Goal: Information Seeking & Learning: Learn about a topic

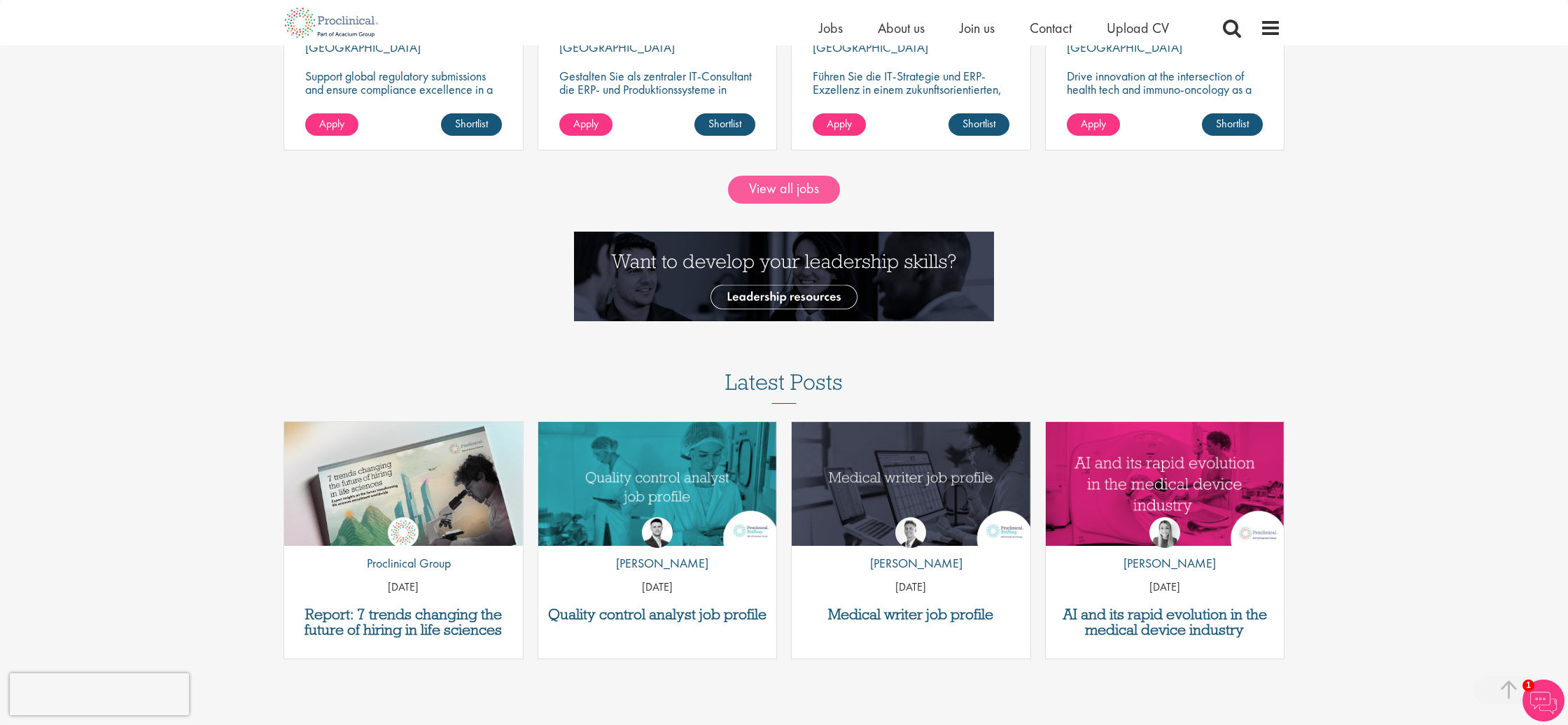
scroll to position [1602, 0]
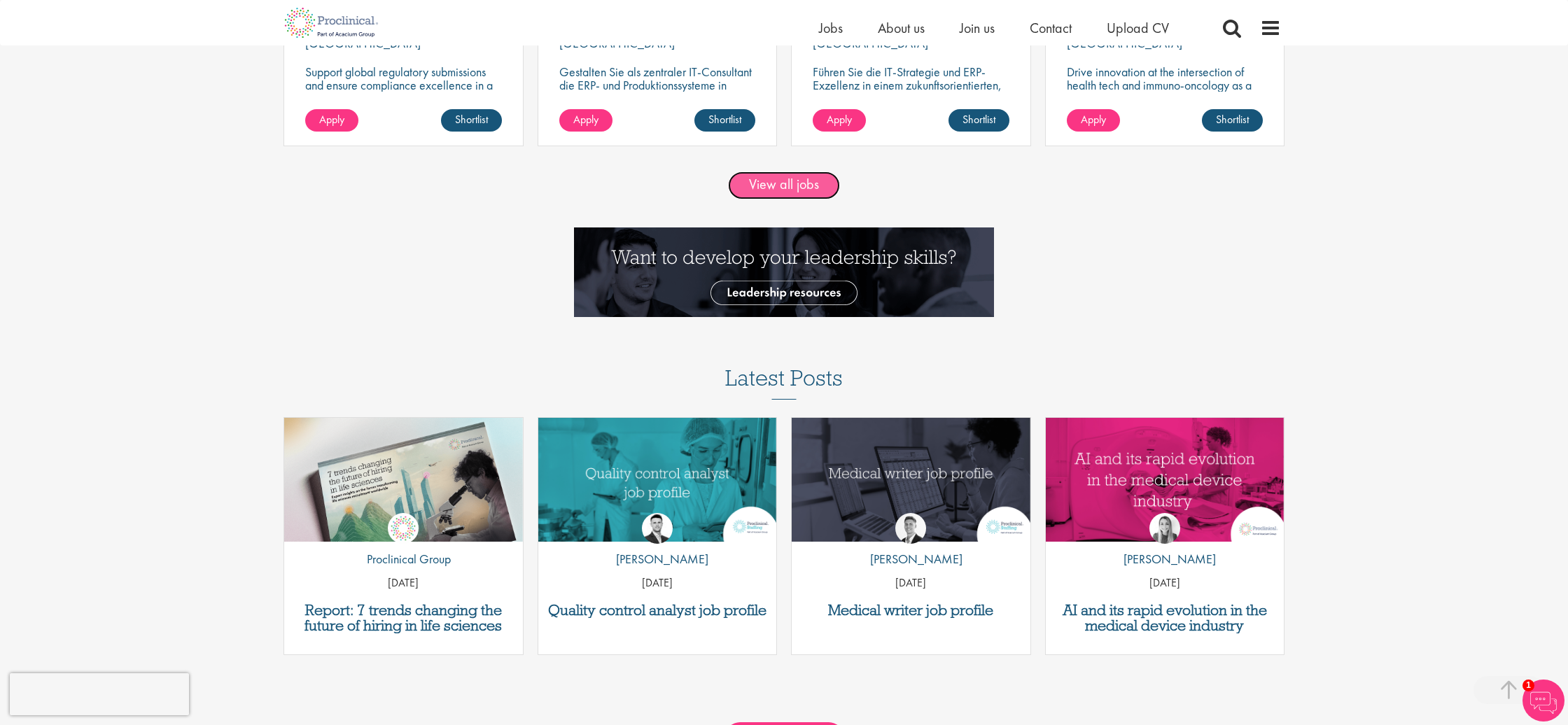
click at [780, 180] on link "View all jobs" at bounding box center [784, 185] width 112 height 28
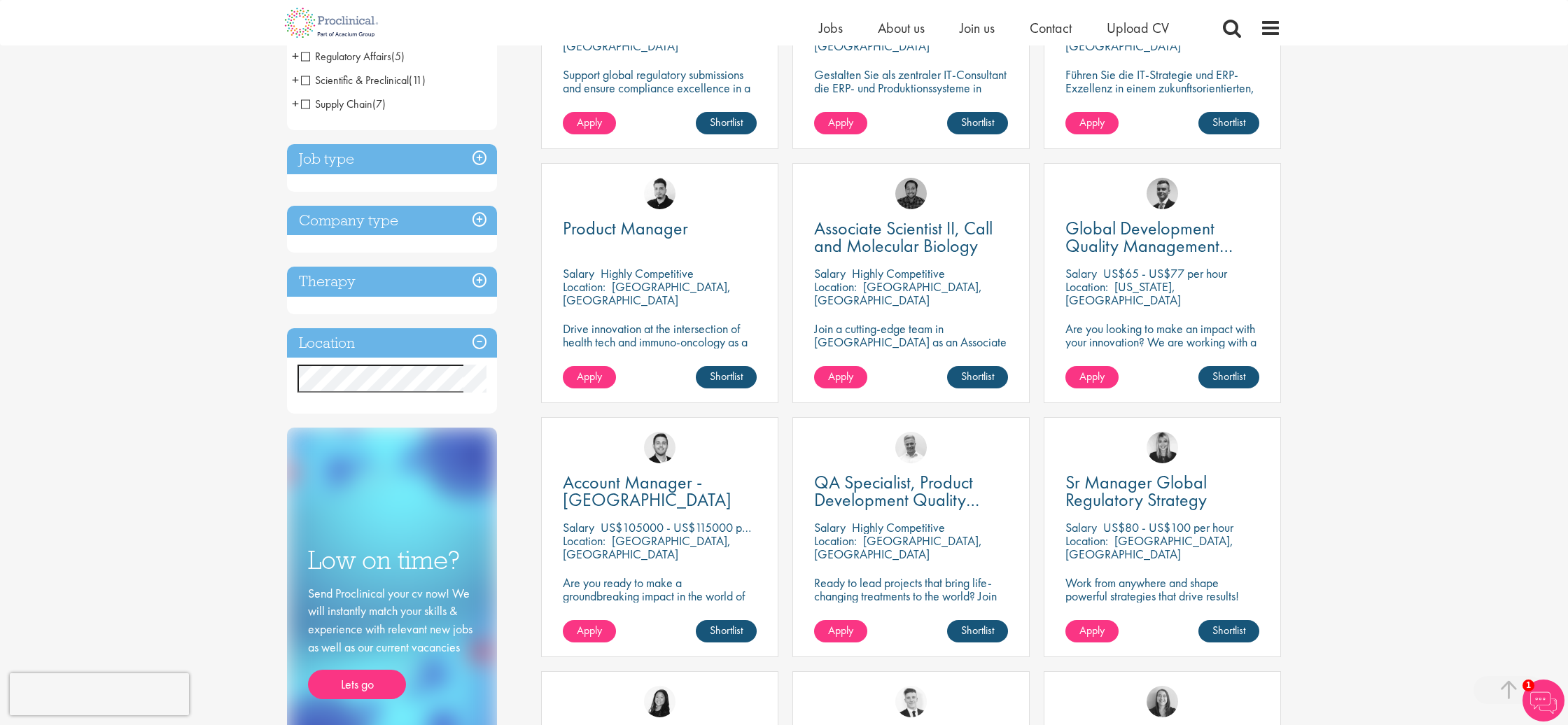
scroll to position [417, 0]
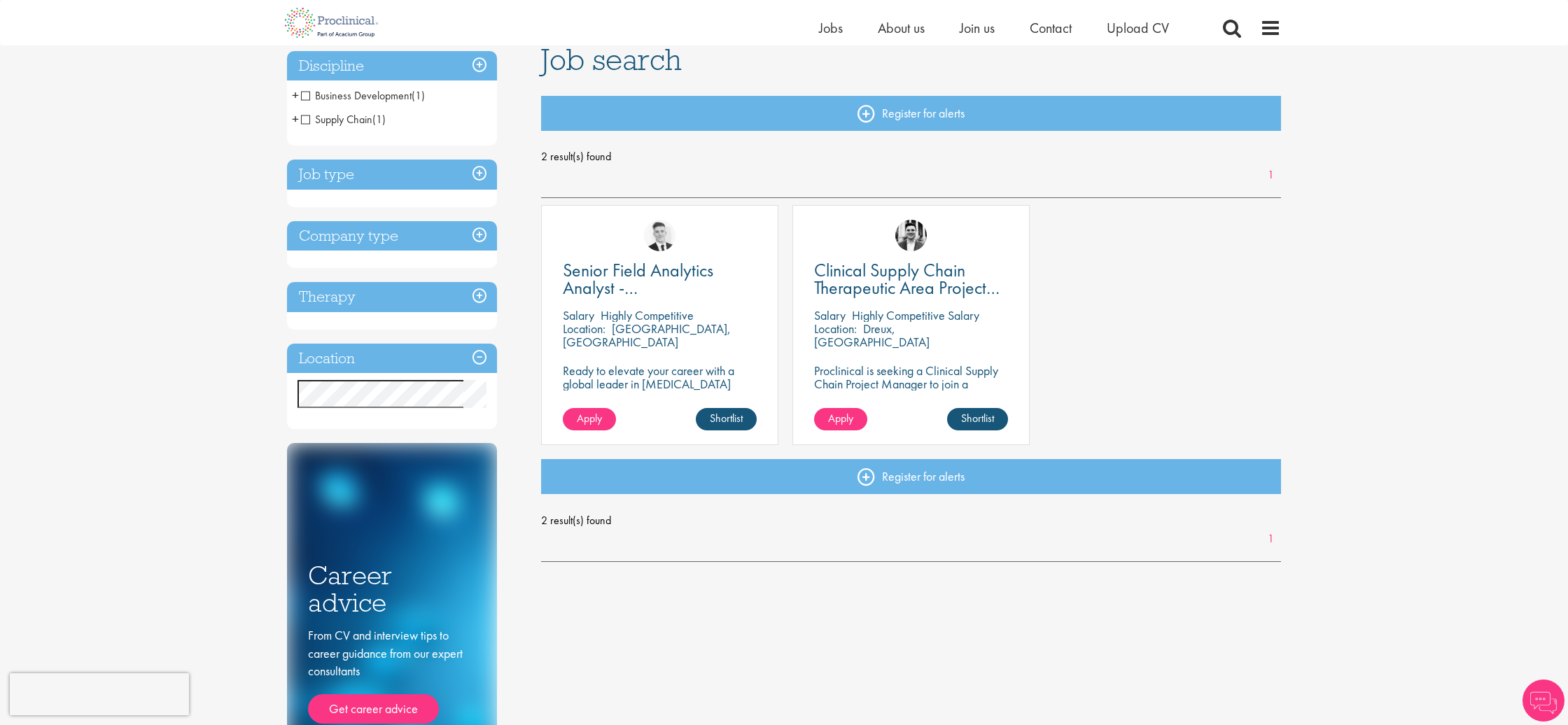
scroll to position [166, 0]
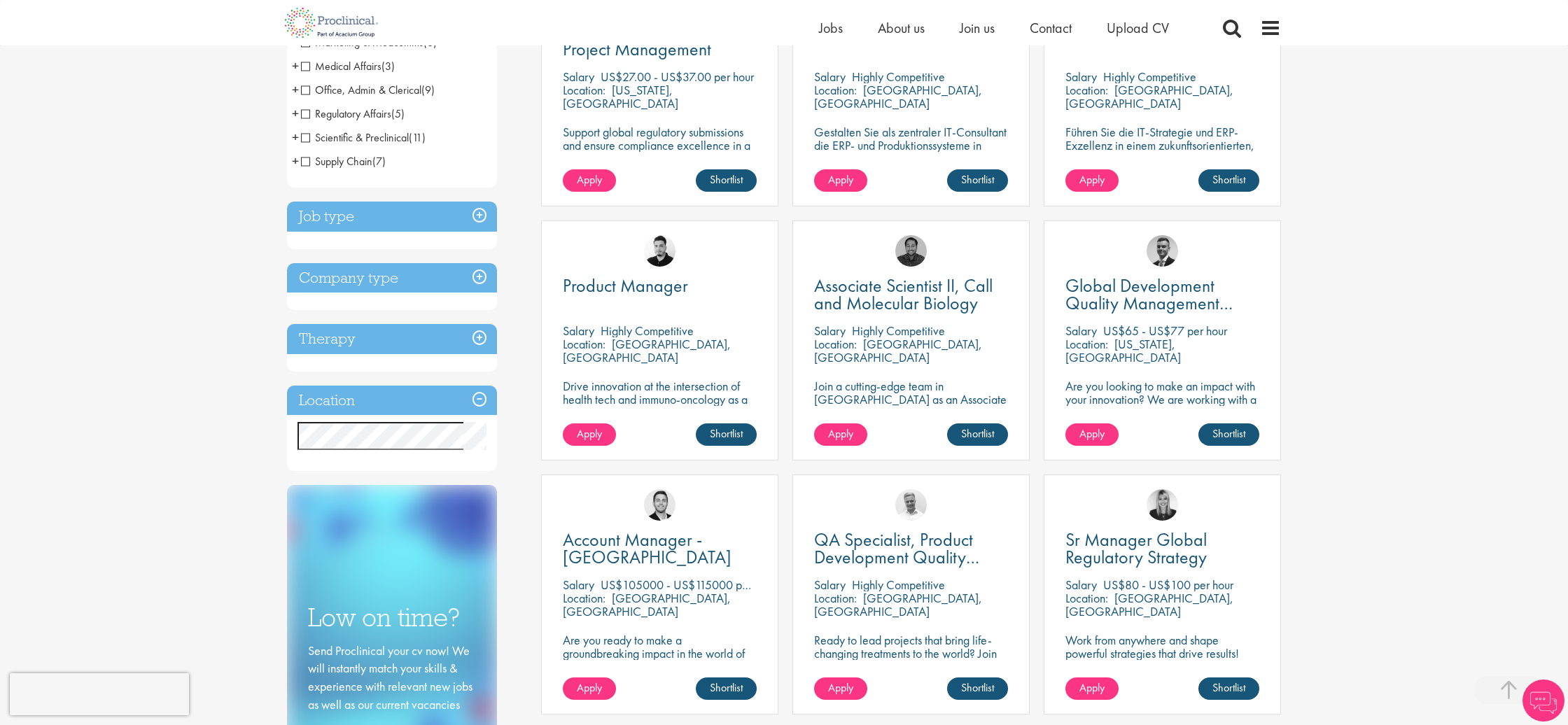
scroll to position [364, 0]
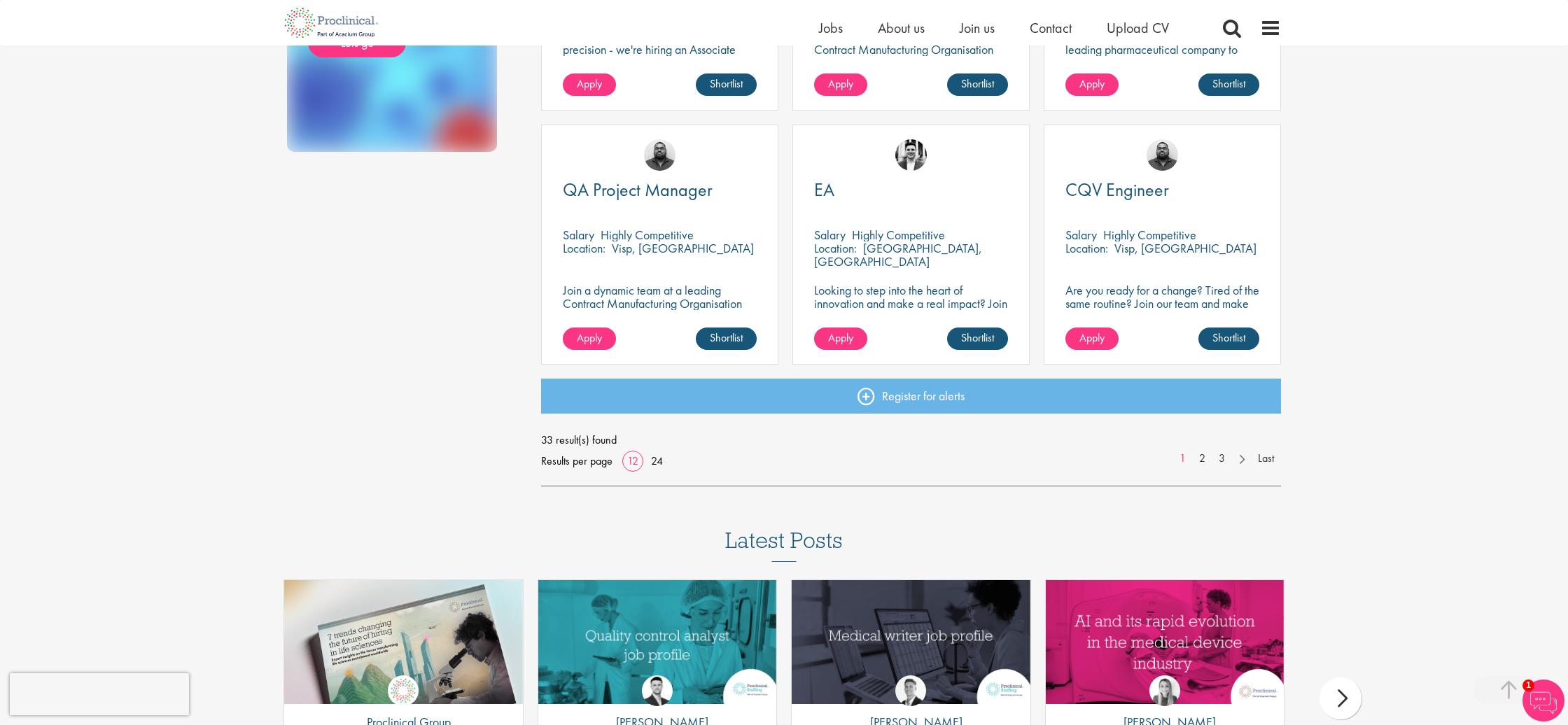
scroll to position [956, 0]
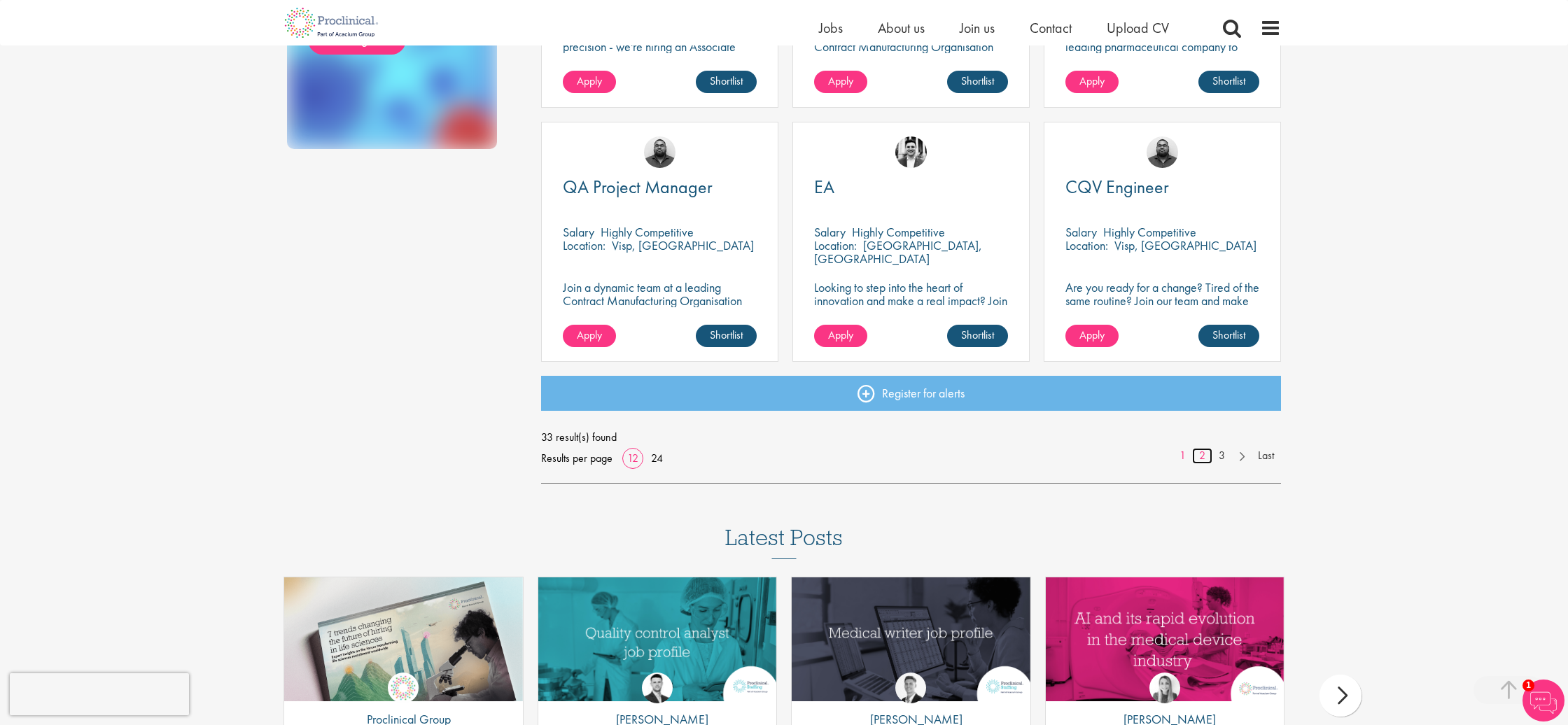
click at [1202, 459] on link "2" at bounding box center [1203, 456] width 21 height 16
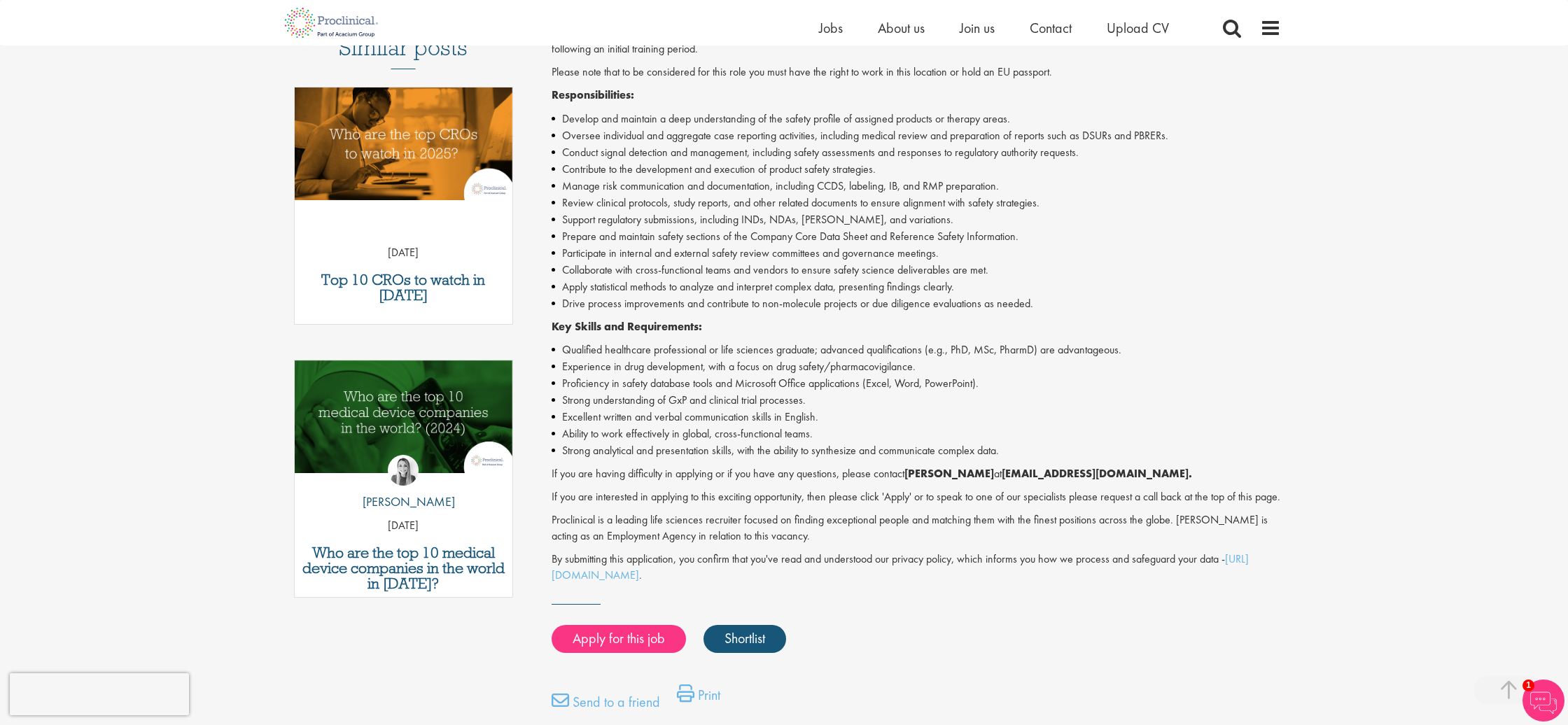
scroll to position [424, 0]
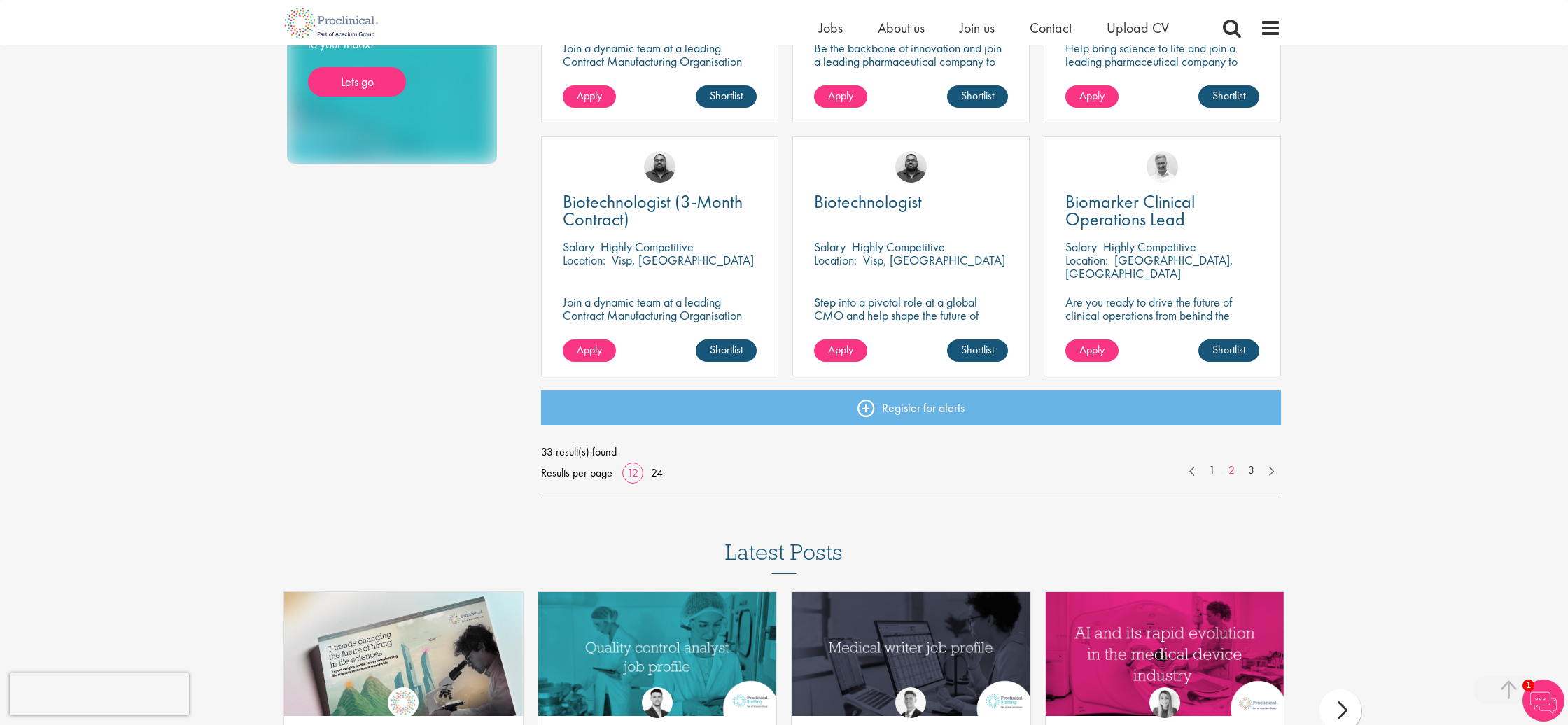
scroll to position [945, 0]
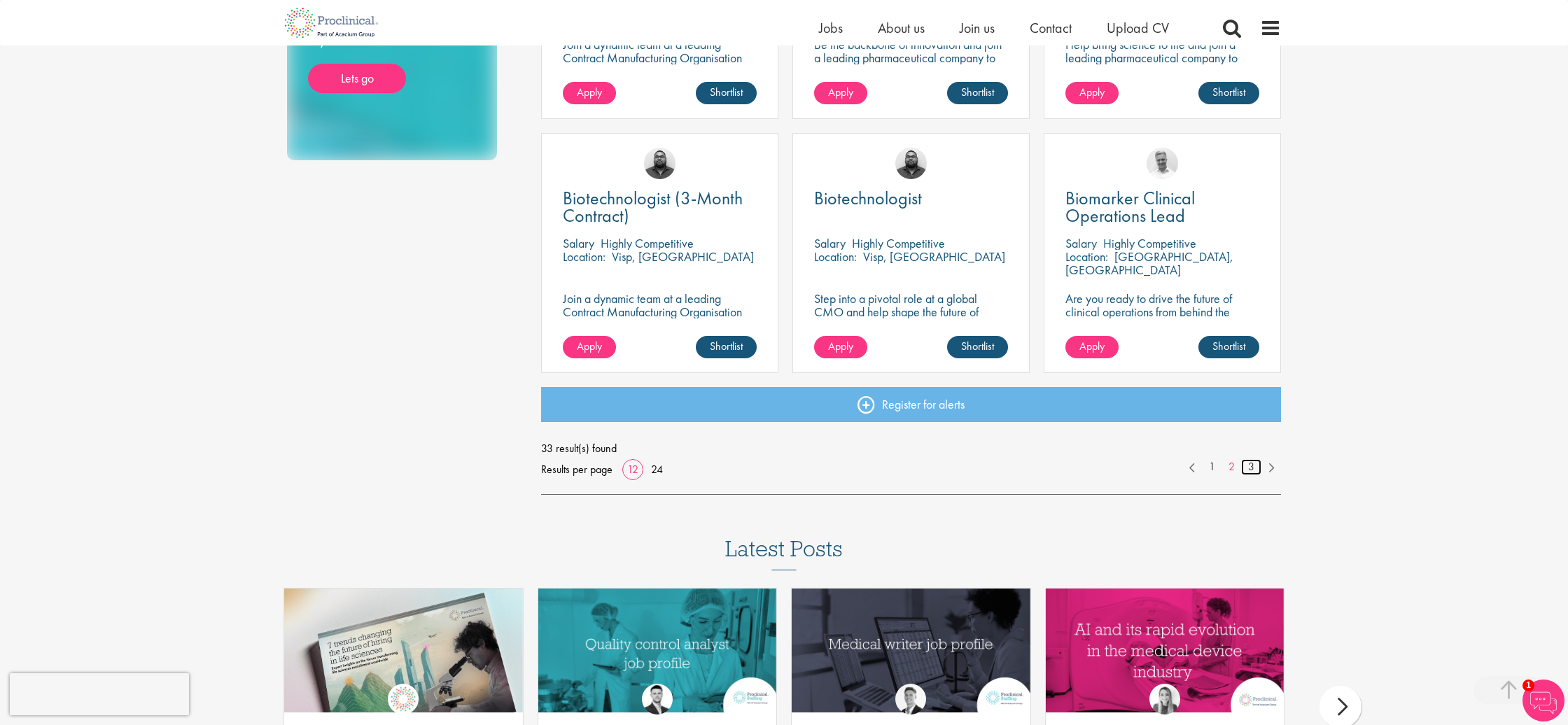
drag, startPoint x: 1250, startPoint y: 469, endPoint x: 1240, endPoint y: 474, distance: 11.2
click at [1250, 469] on link "3" at bounding box center [1251, 467] width 21 height 16
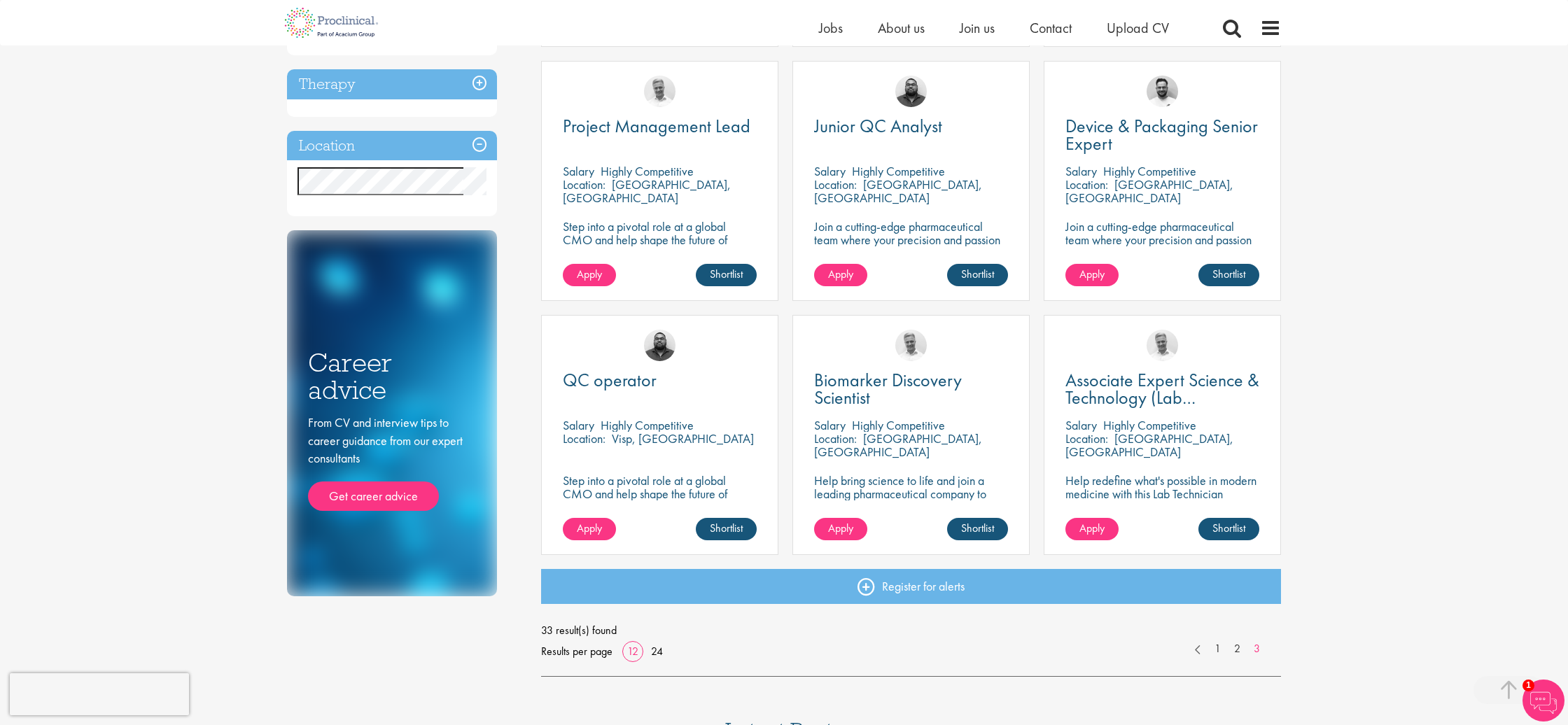
scroll to position [512, 0]
